Goal: Task Accomplishment & Management: Complete application form

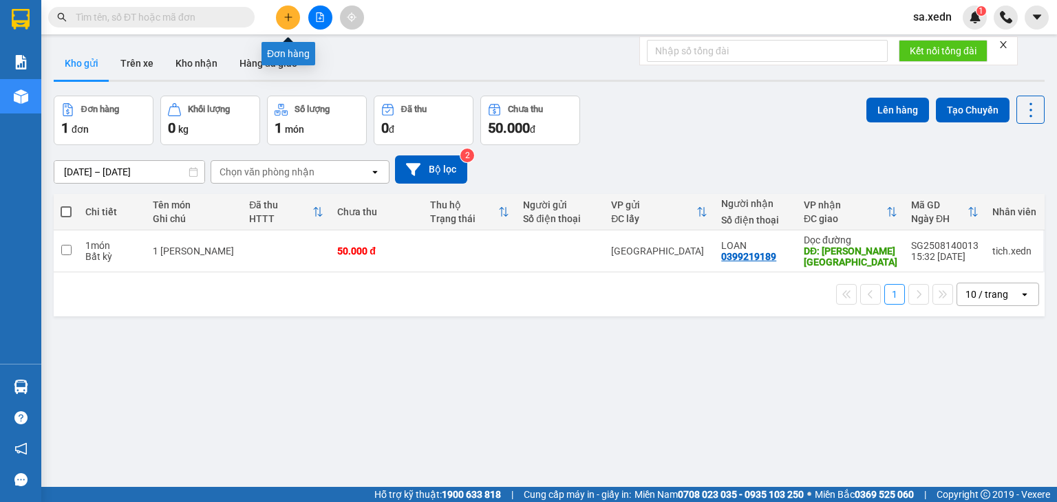
click at [284, 22] on button at bounding box center [288, 18] width 24 height 24
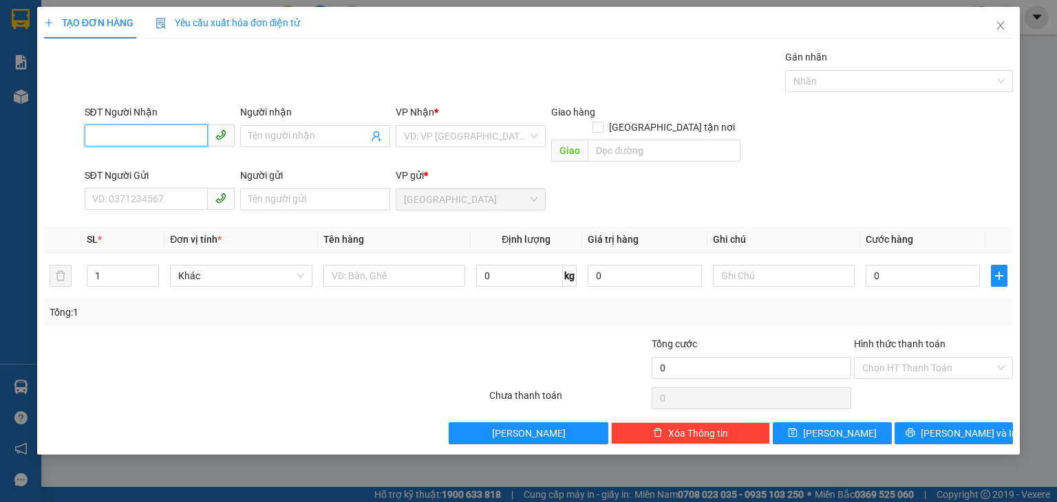
click at [166, 130] on input "SĐT Người Nhận" at bounding box center [146, 136] width 123 height 22
click at [173, 158] on div "0788983441 - SỸ" at bounding box center [160, 163] width 134 height 15
type input "0788983441"
type input "SỸ"
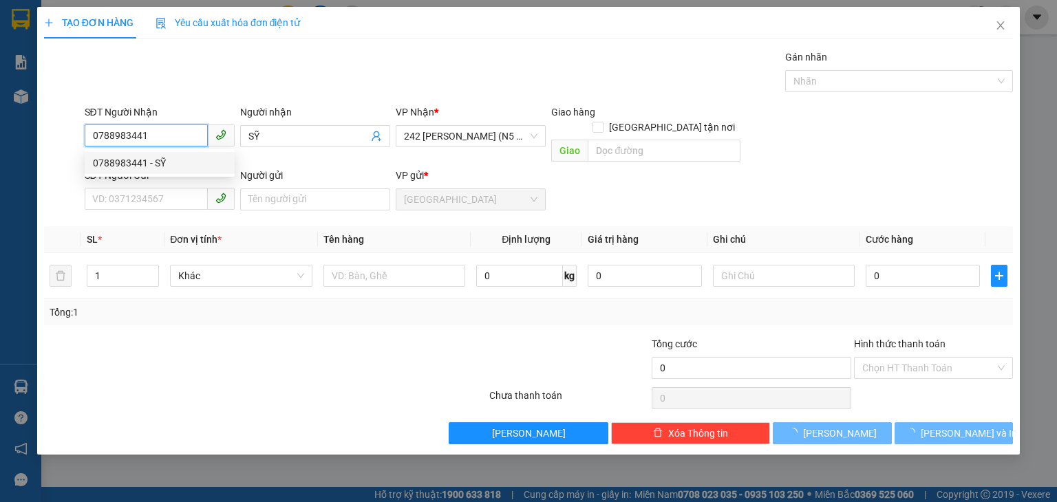
type input "30.000"
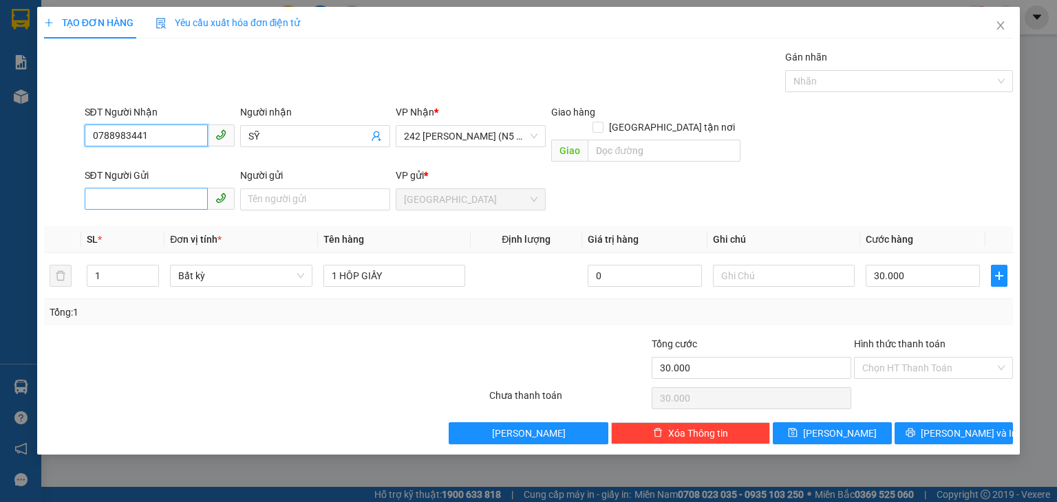
type input "0788983441"
click at [146, 188] on input "SĐT Người Gửi" at bounding box center [146, 199] width 123 height 22
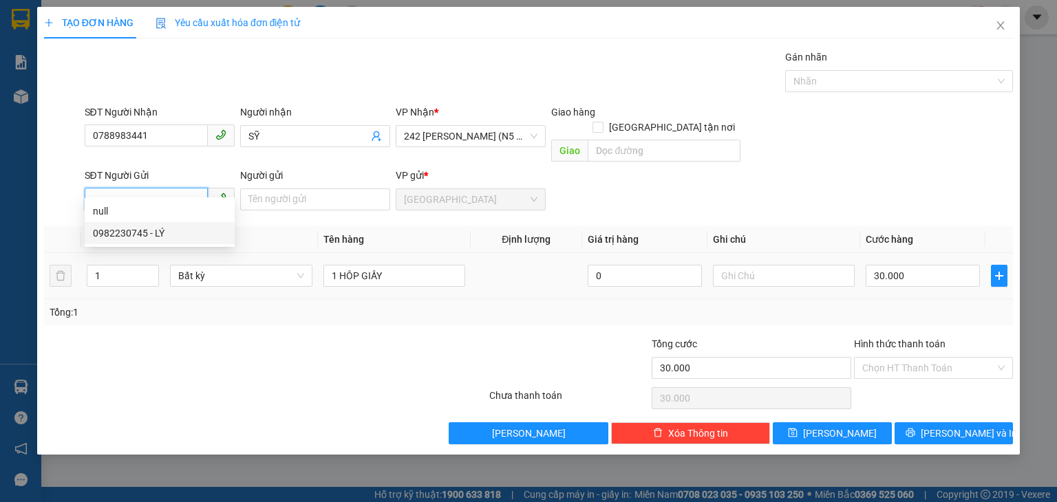
click at [164, 238] on div "0982230745 - LÝ" at bounding box center [160, 233] width 134 height 15
type input "0982230745"
type input "LÝ"
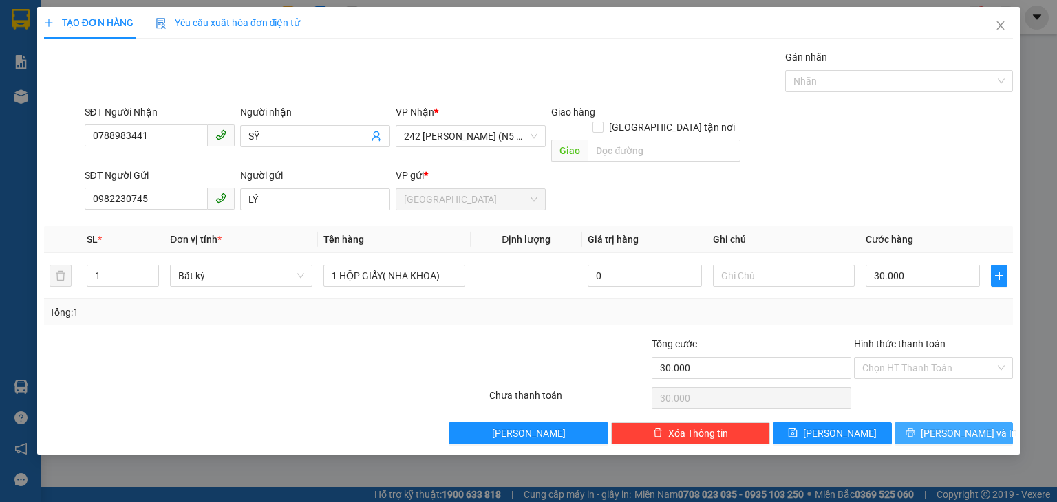
click at [910, 423] on button "[PERSON_NAME] và In" at bounding box center [954, 434] width 119 height 22
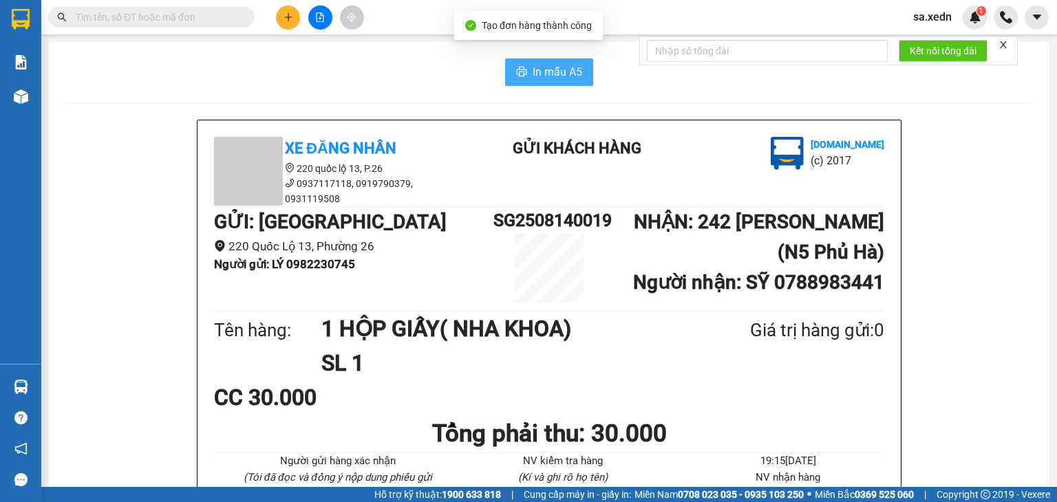
click at [533, 72] on span "In mẫu A5" at bounding box center [558, 71] width 50 height 17
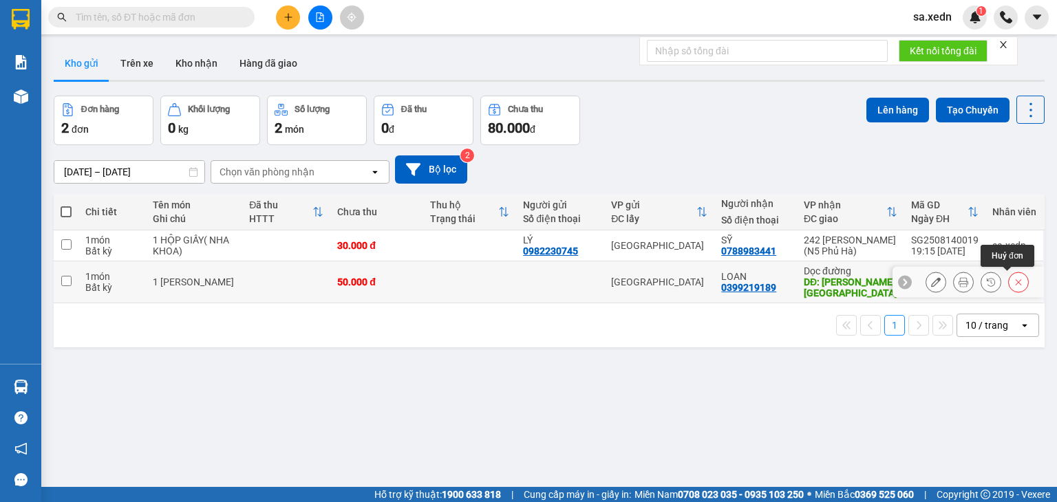
click at [1014, 282] on icon at bounding box center [1019, 282] width 10 height 10
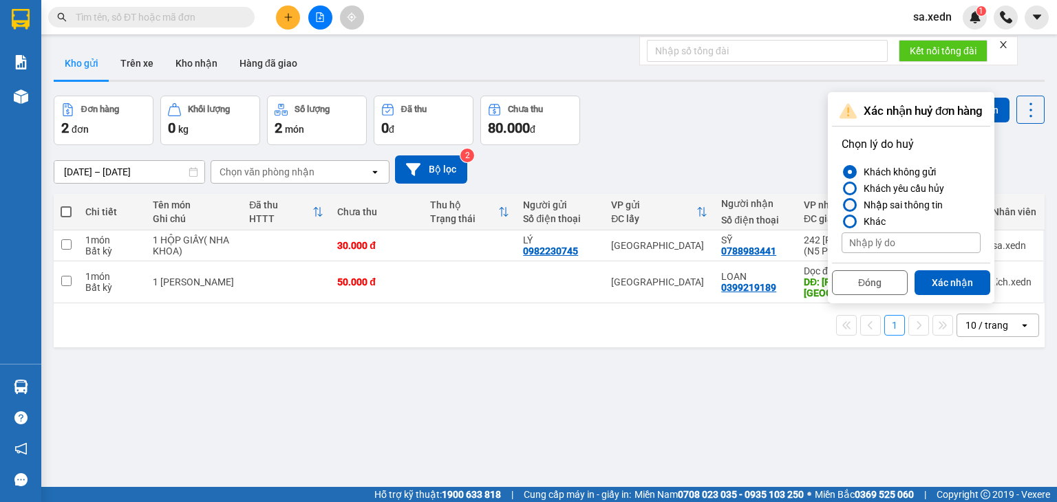
click at [863, 202] on div "Nhập sai thông tin" at bounding box center [900, 205] width 85 height 17
click at [842, 205] on input "Nhập sai thông tin" at bounding box center [842, 205] width 0 height 0
click at [958, 284] on button "Xác nhận" at bounding box center [953, 282] width 76 height 25
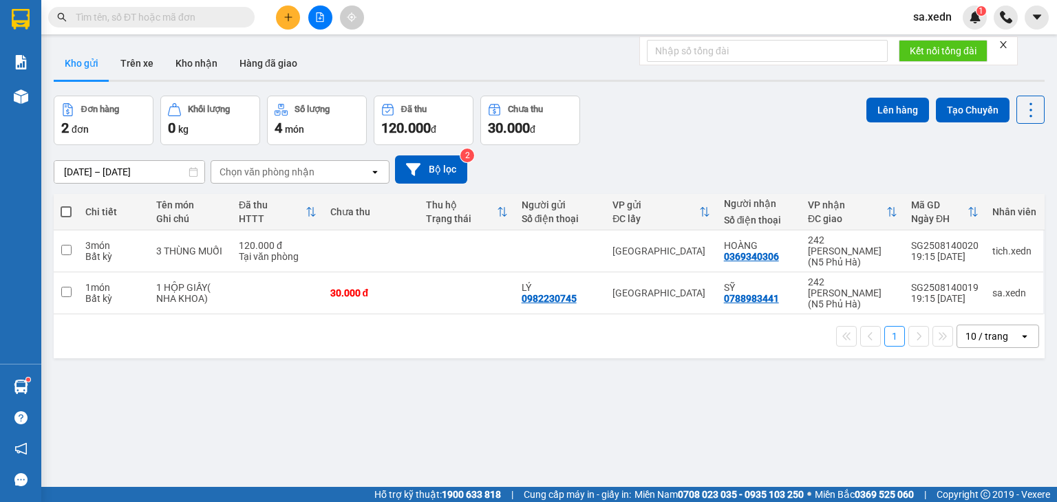
click at [288, 20] on icon "plus" at bounding box center [289, 17] width 10 height 10
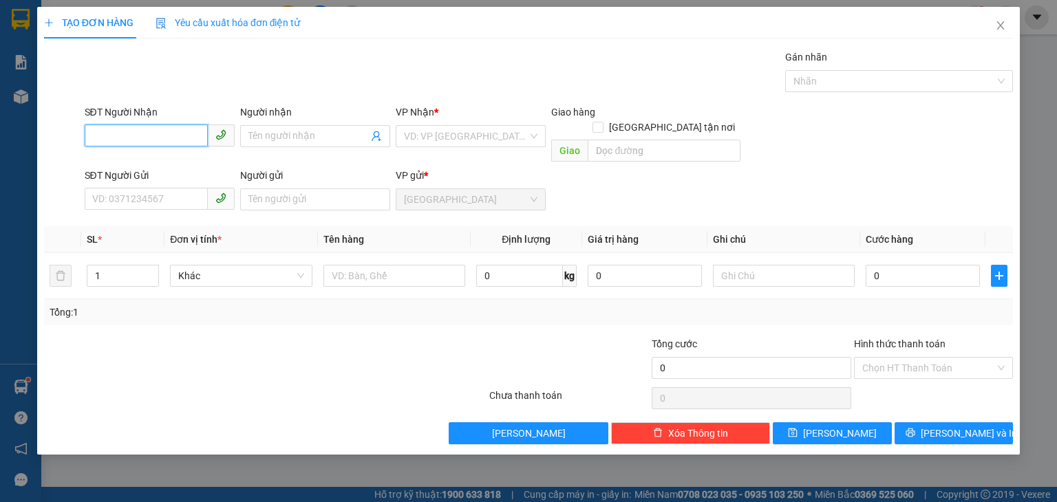
click at [183, 130] on input "SĐT Người Nhận" at bounding box center [146, 136] width 123 height 22
click at [1002, 30] on icon "close" at bounding box center [1000, 25] width 11 height 11
